Goal: Information Seeking & Learning: Learn about a topic

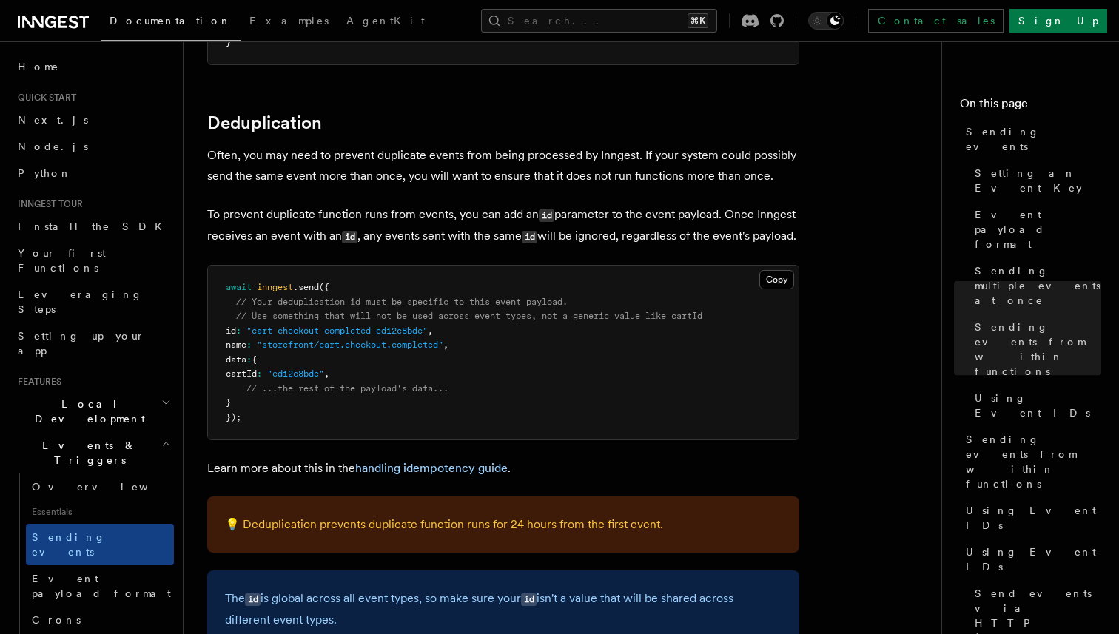
scroll to position [3660, 0]
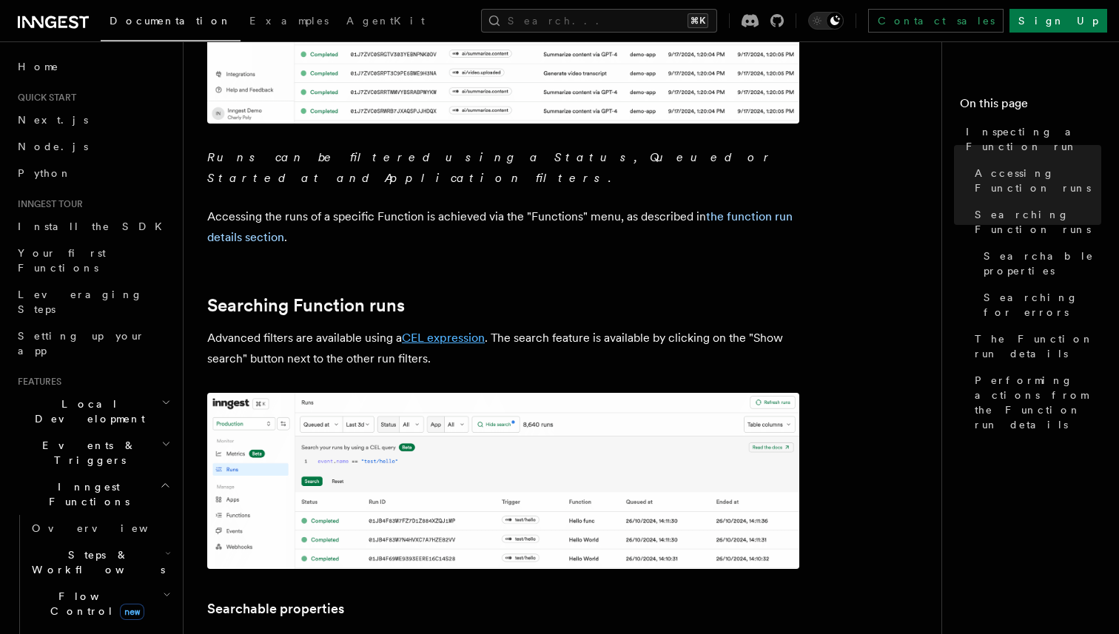
click at [427, 331] on link "CEL expression" at bounding box center [443, 338] width 83 height 14
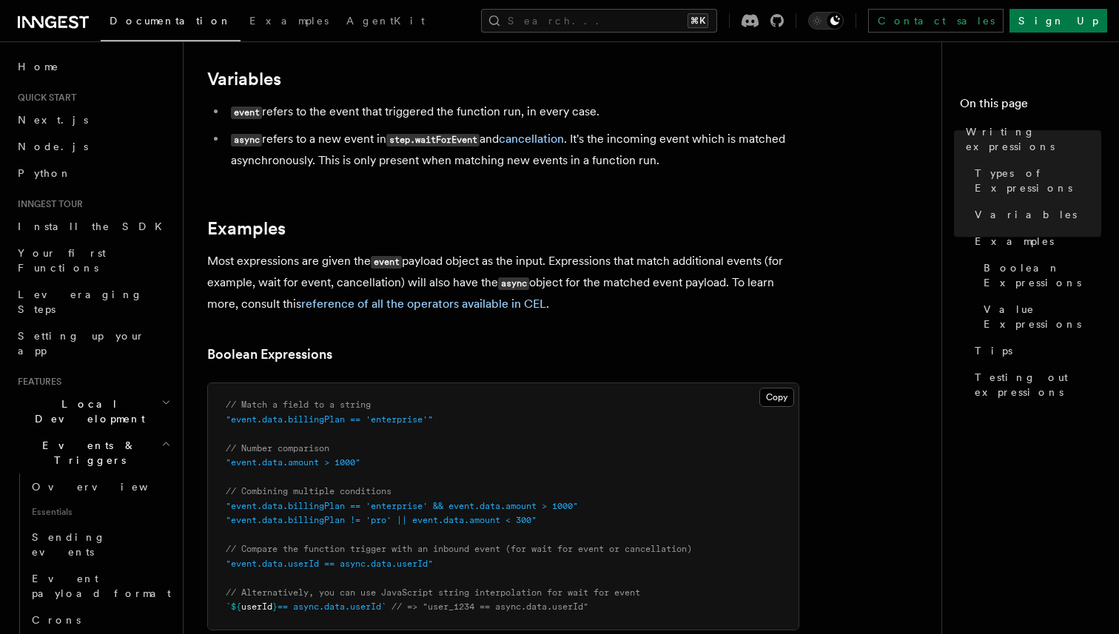
scroll to position [707, 0]
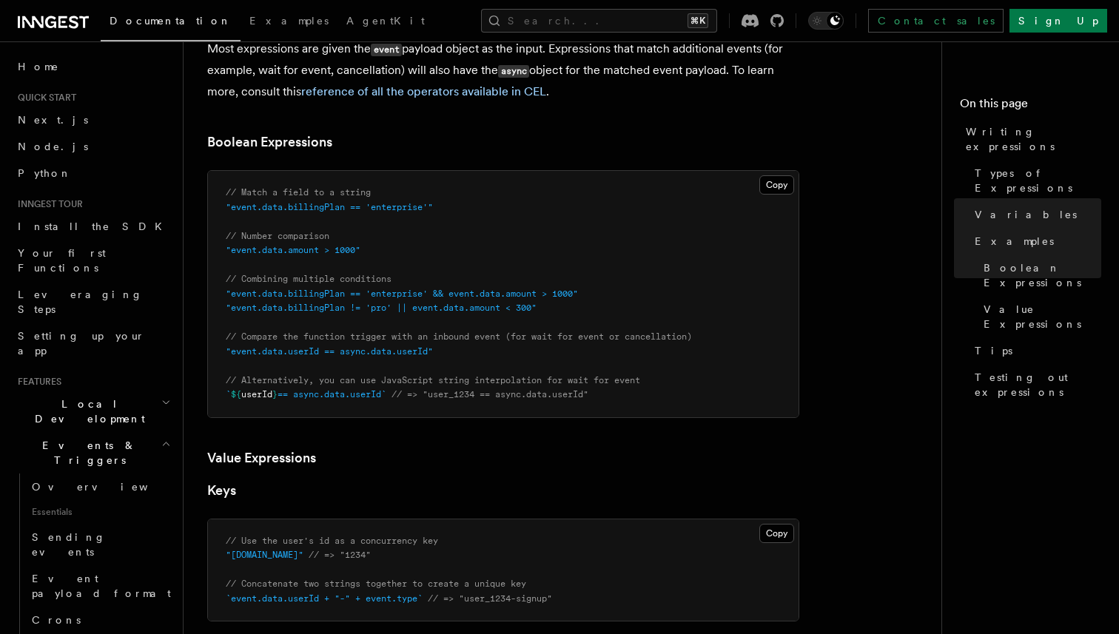
click at [506, 132] on article "Features Events & Triggers Writing expressions Expressions are used in a number…" at bounding box center [568, 491] width 722 height 2267
